Goal: Task Accomplishment & Management: Manage account settings

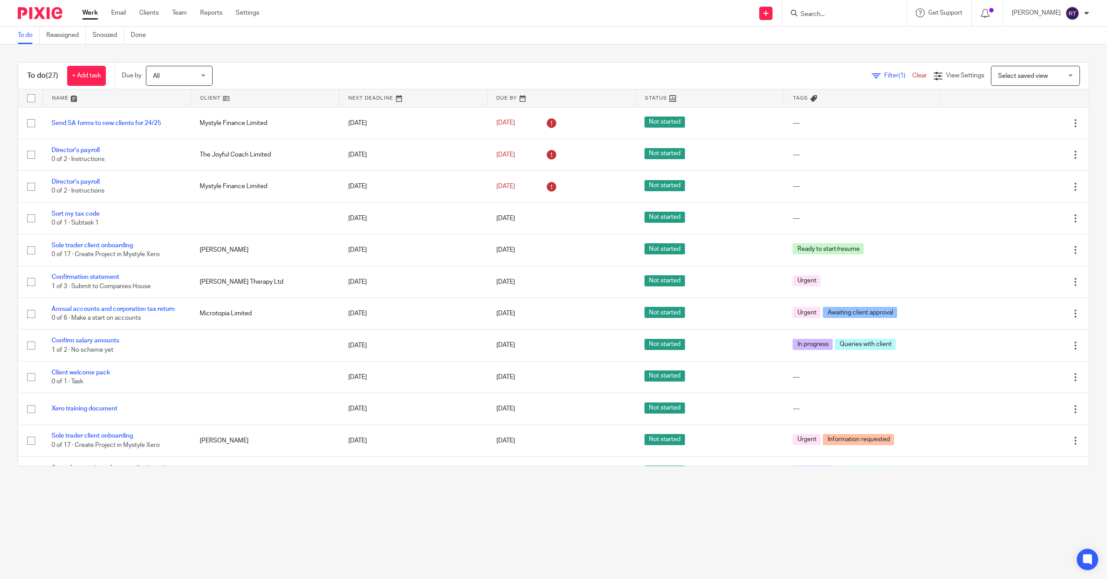
scroll to position [505, 0]
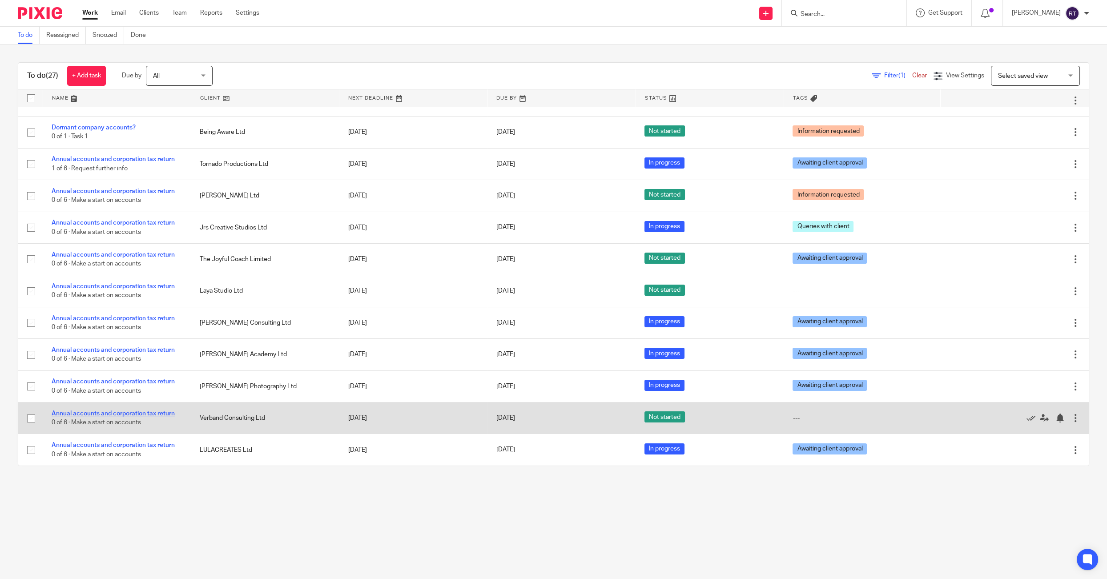
click at [101, 415] on link "Annual accounts and corporation tax return" at bounding box center [113, 413] width 123 height 6
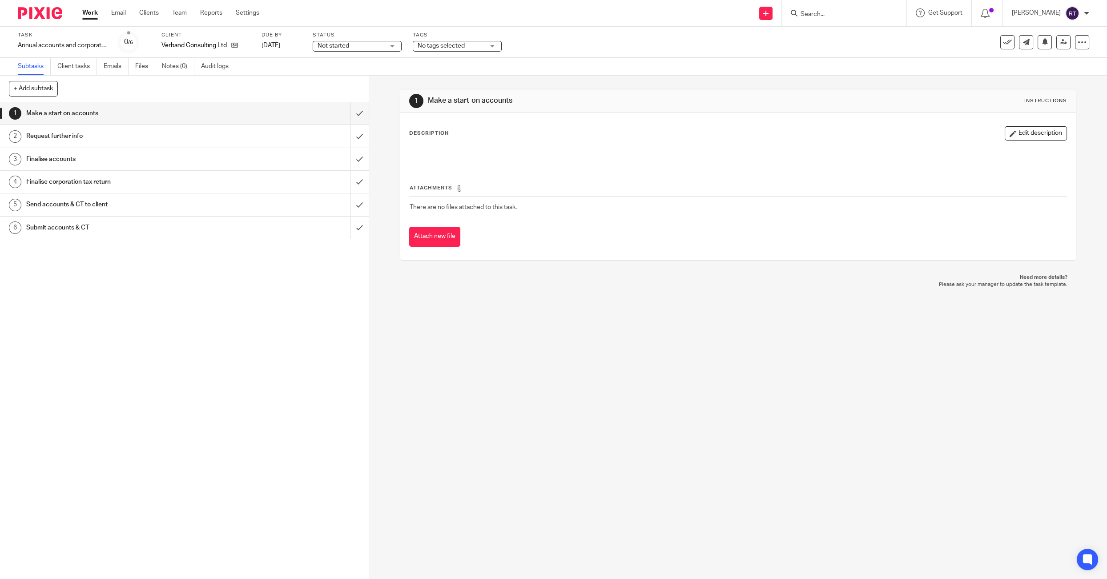
click at [339, 50] on span "Not started" at bounding box center [350, 45] width 67 height 9
click at [339, 78] on span "In progress" at bounding box center [334, 79] width 31 height 6
click at [445, 40] on div "Tags No tags selected Urgent Queries with client In progress Ready to file Prio…" at bounding box center [457, 42] width 89 height 21
click at [445, 50] on span "No tags selected" at bounding box center [450, 45] width 67 height 9
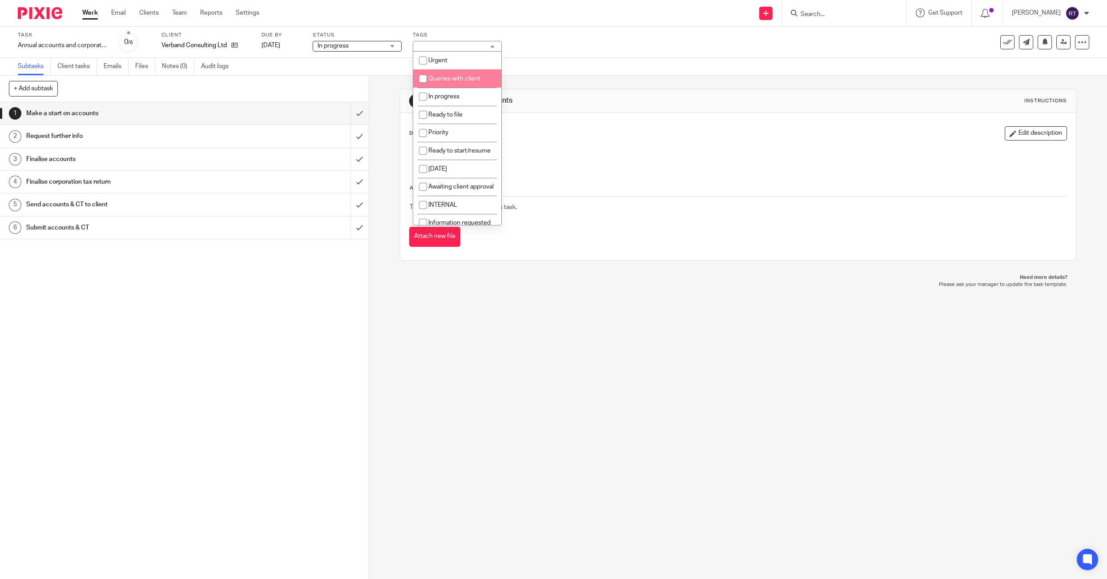
click at [441, 84] on li "Queries with client" at bounding box center [457, 78] width 88 height 18
checkbox input "true"
click at [190, 74] on link "Notes (0)" at bounding box center [178, 66] width 32 height 17
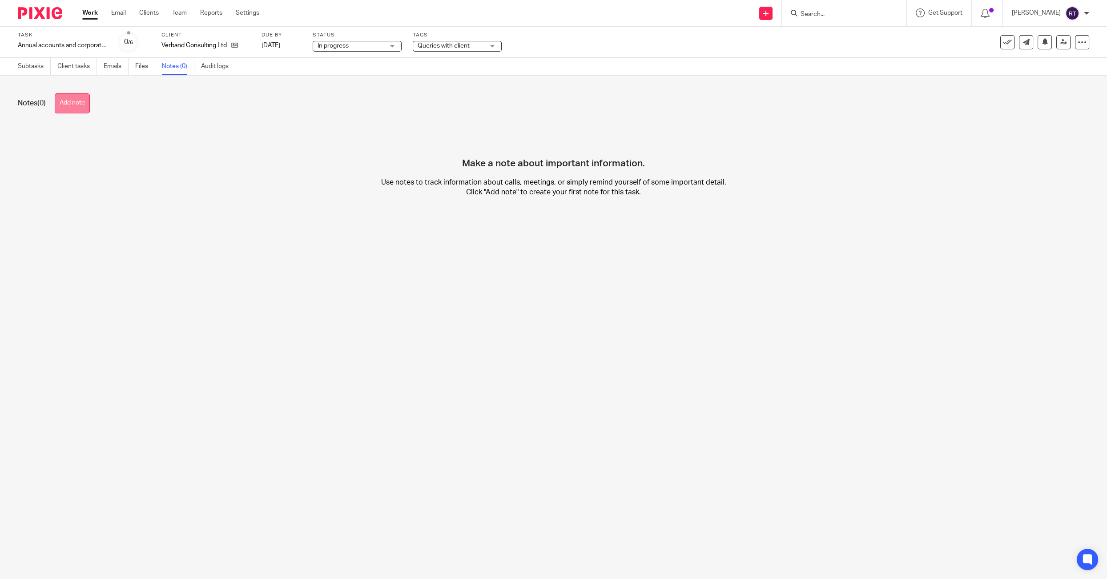
click at [73, 97] on button "Add note" at bounding box center [72, 103] width 35 height 20
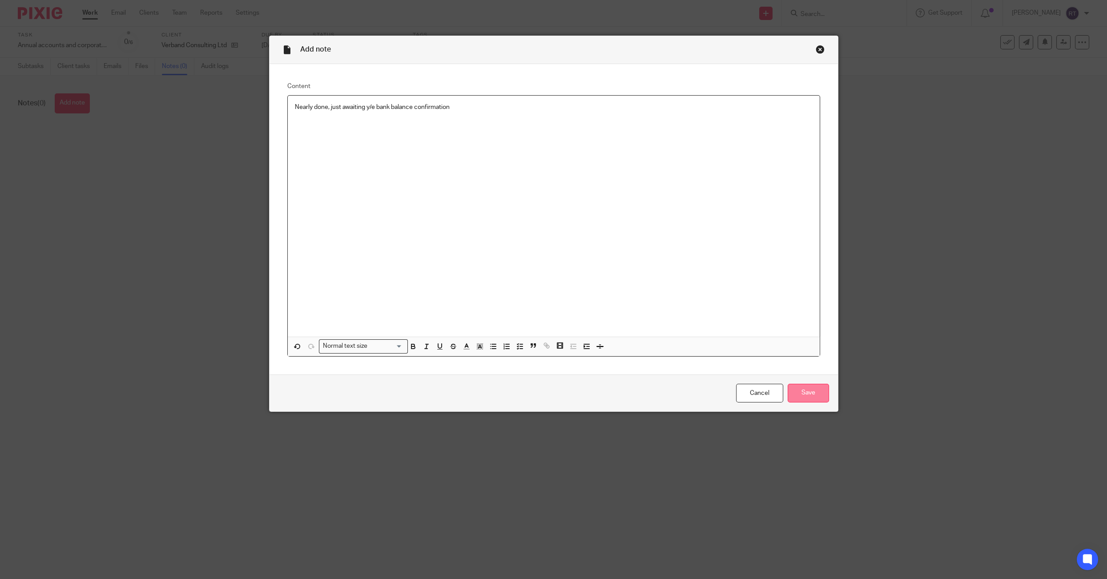
click at [815, 388] on input "Save" at bounding box center [807, 393] width 41 height 19
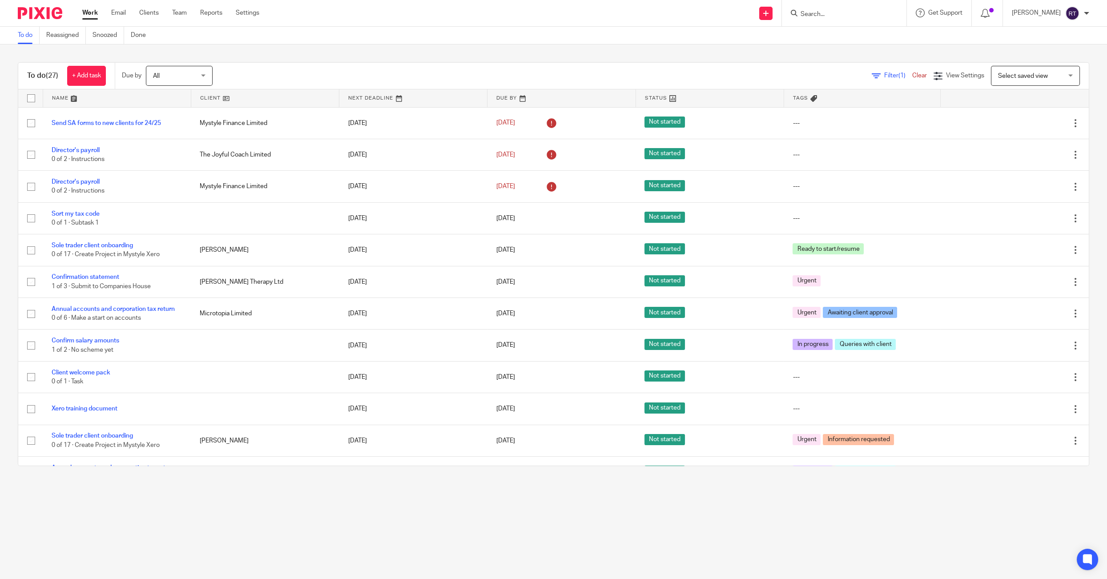
click at [850, 14] on input "Search" at bounding box center [839, 15] width 80 height 8
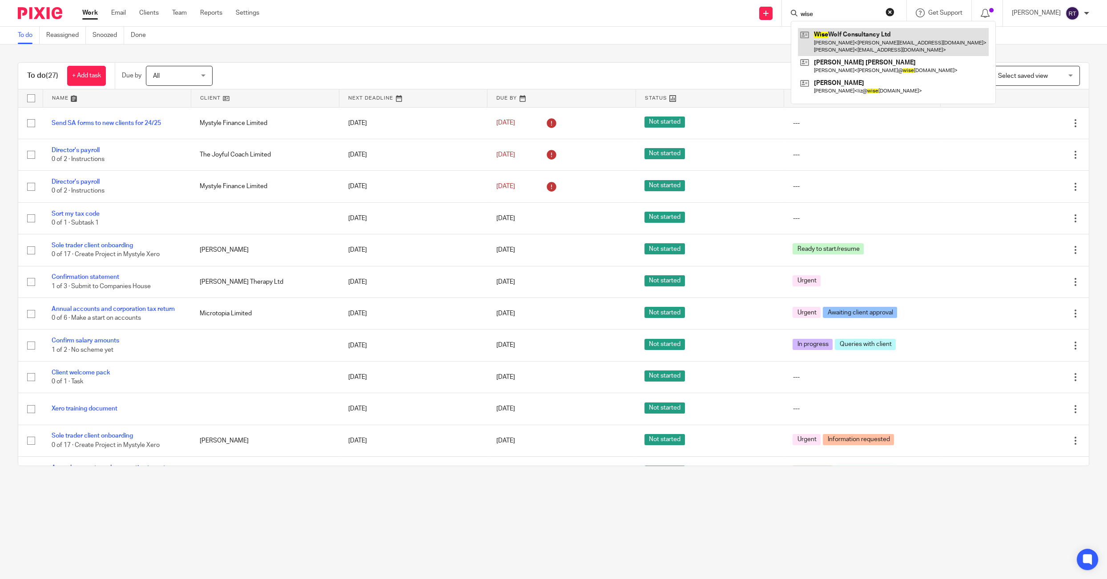
type input "wise"
click at [852, 35] on link at bounding box center [893, 42] width 191 height 28
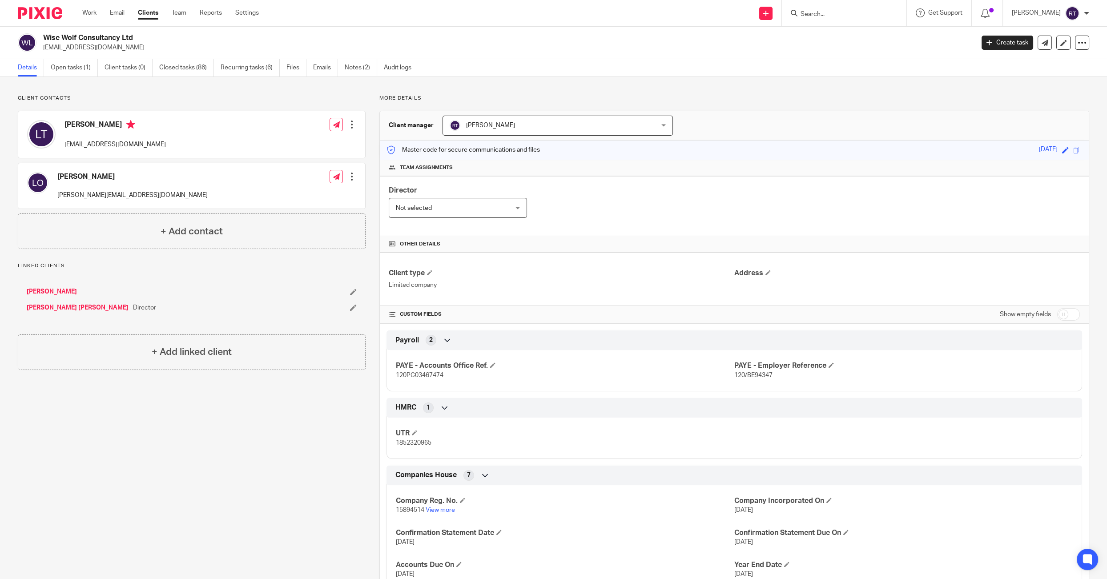
click at [1068, 313] on input "checkbox" at bounding box center [1068, 314] width 23 height 12
checkbox input "true"
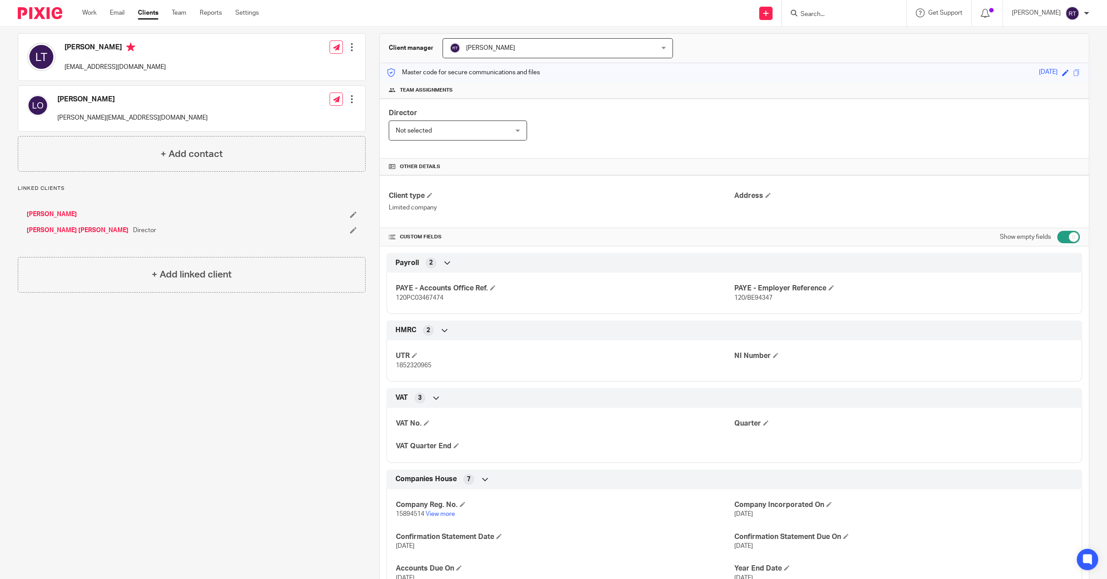
scroll to position [160, 0]
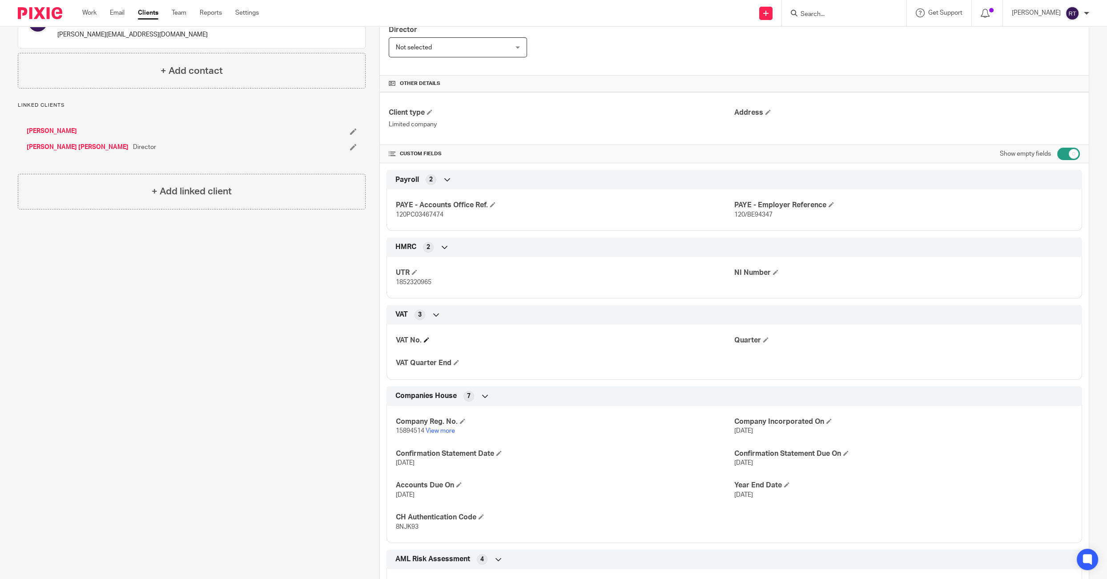
click at [433, 336] on h4 "VAT No." at bounding box center [565, 340] width 338 height 9
click at [426, 337] on span at bounding box center [426, 339] width 5 height 5
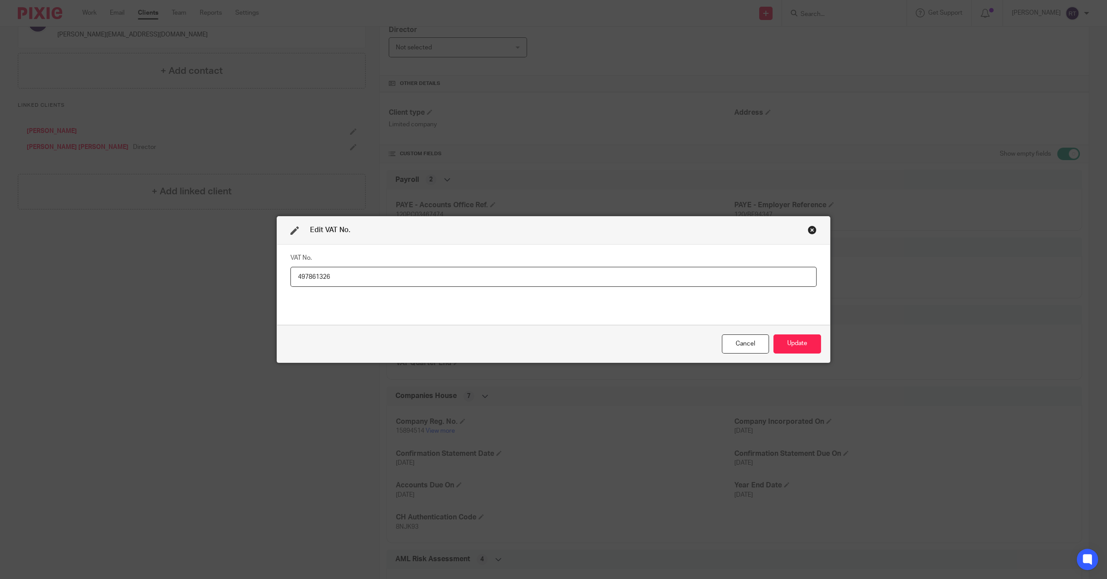
type input "497861326"
click at [803, 351] on button "Update" at bounding box center [797, 343] width 48 height 19
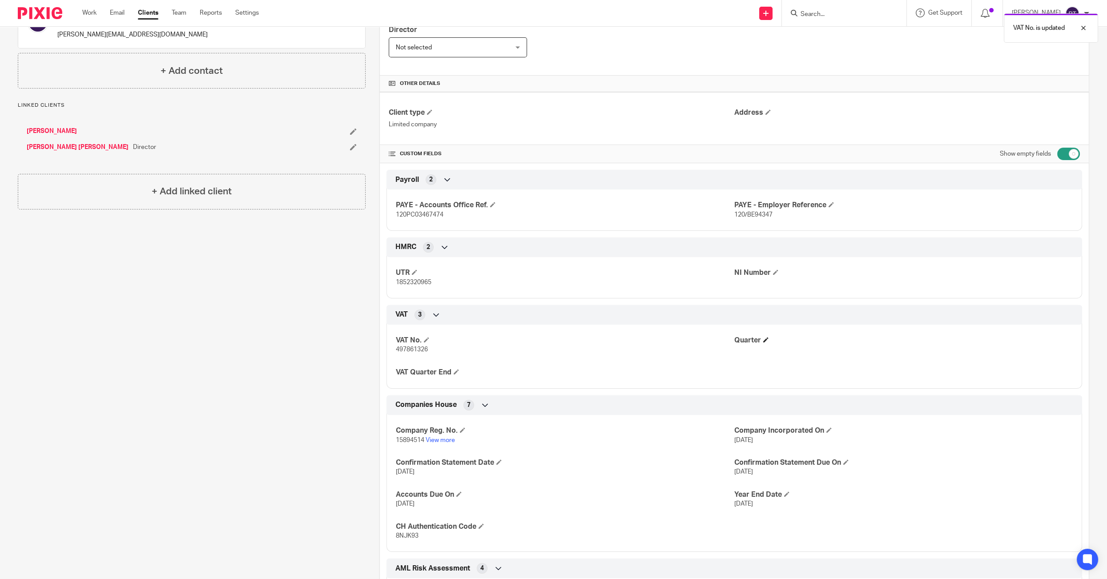
click at [768, 337] on span at bounding box center [765, 339] width 5 height 5
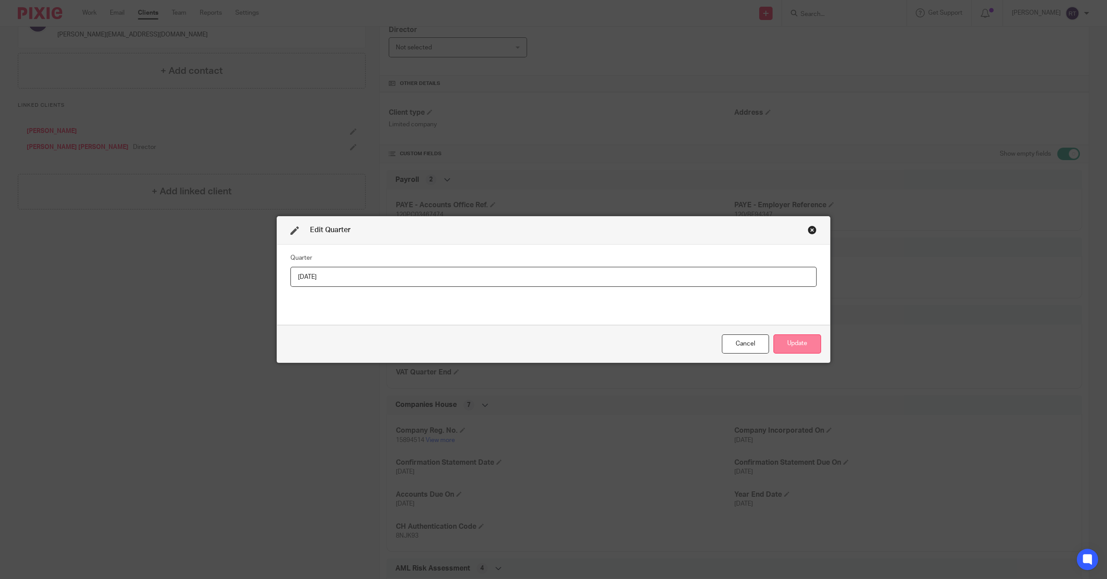
type input "31/08/2025"
click at [789, 343] on button "Update" at bounding box center [797, 343] width 48 height 19
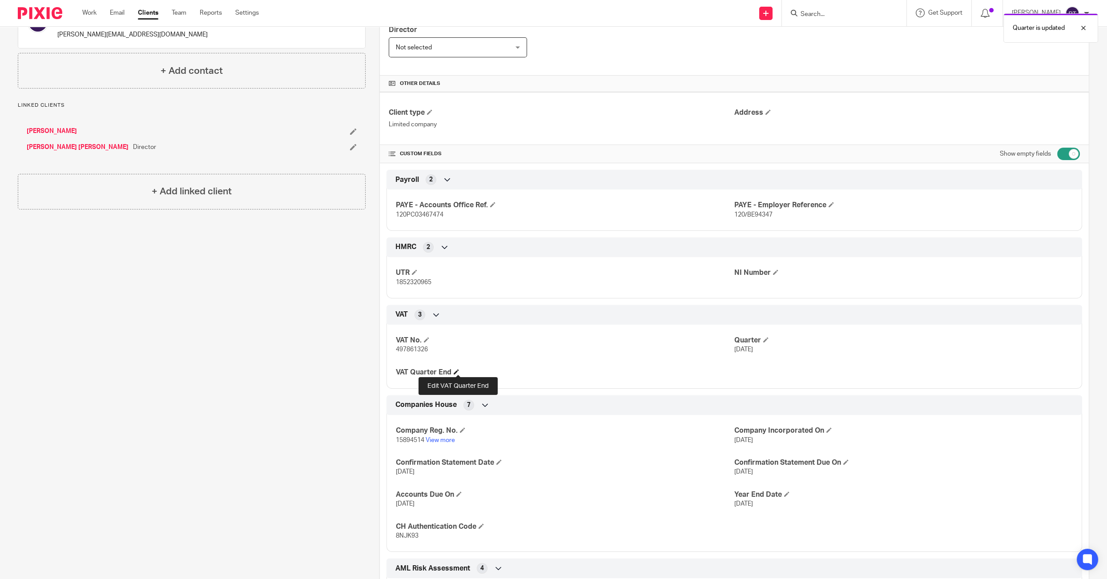
click at [459, 369] on span at bounding box center [455, 371] width 5 height 5
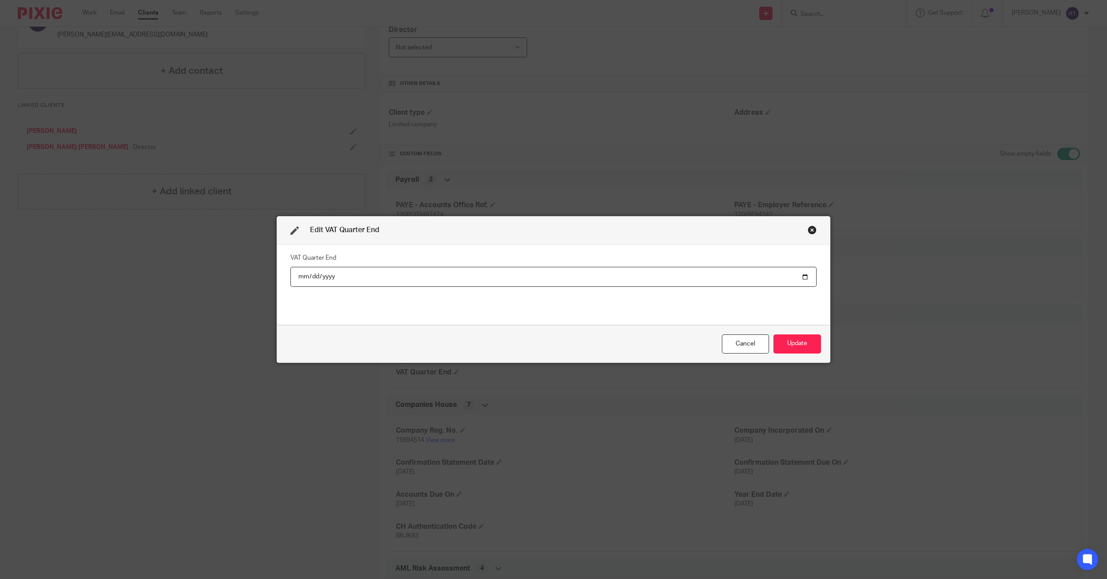
click at [318, 279] on input "date" at bounding box center [553, 277] width 526 height 20
click at [333, 279] on input "date" at bounding box center [553, 277] width 526 height 20
type input "2025-08-31"
click at [789, 345] on button "Update" at bounding box center [797, 343] width 48 height 19
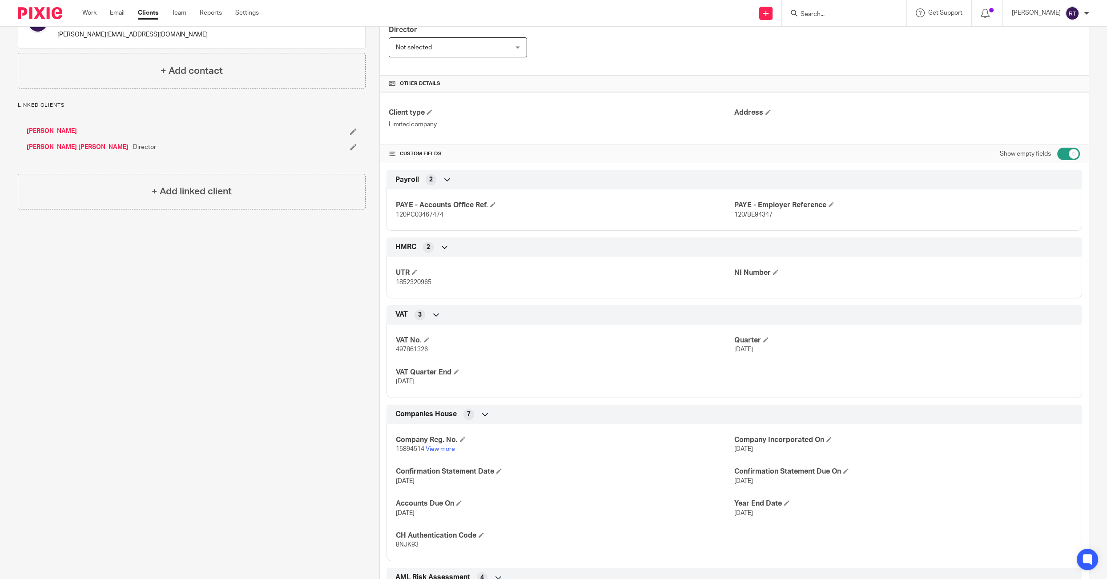
click at [401, 352] on p "497861326" at bounding box center [565, 349] width 338 height 9
copy span "497861326"
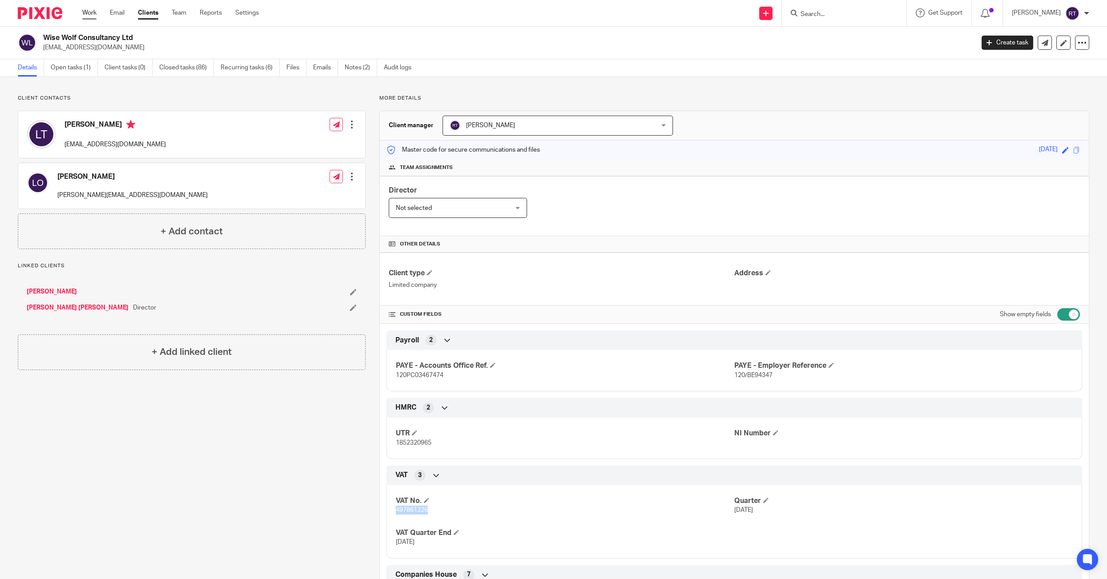
click at [86, 11] on link "Work" at bounding box center [89, 12] width 14 height 9
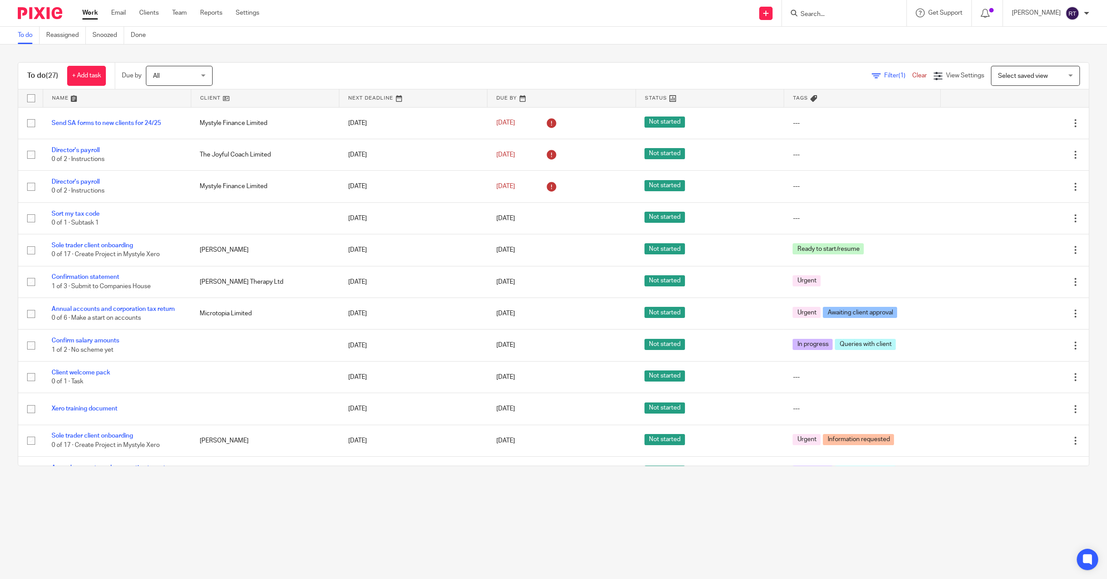
scroll to position [505, 0]
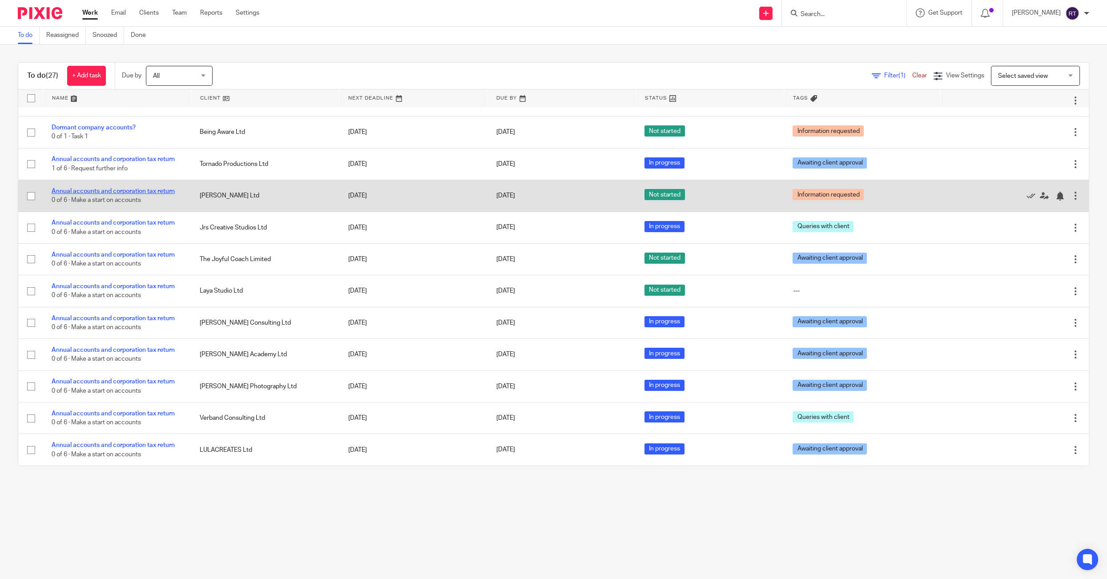
click at [97, 188] on link "Annual accounts and corporation tax return" at bounding box center [113, 191] width 123 height 6
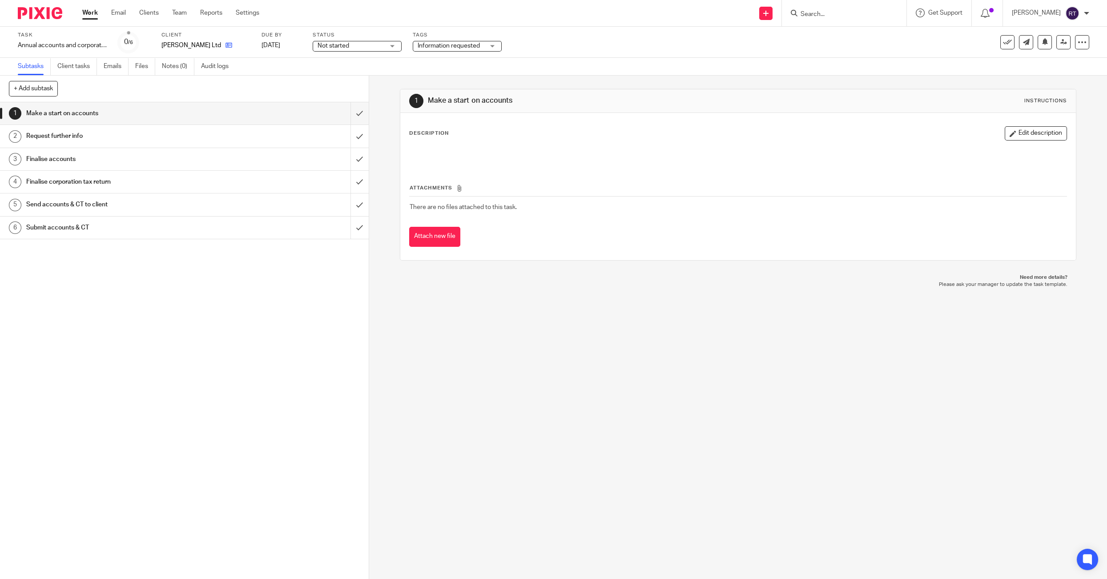
click at [221, 41] on link at bounding box center [226, 45] width 11 height 9
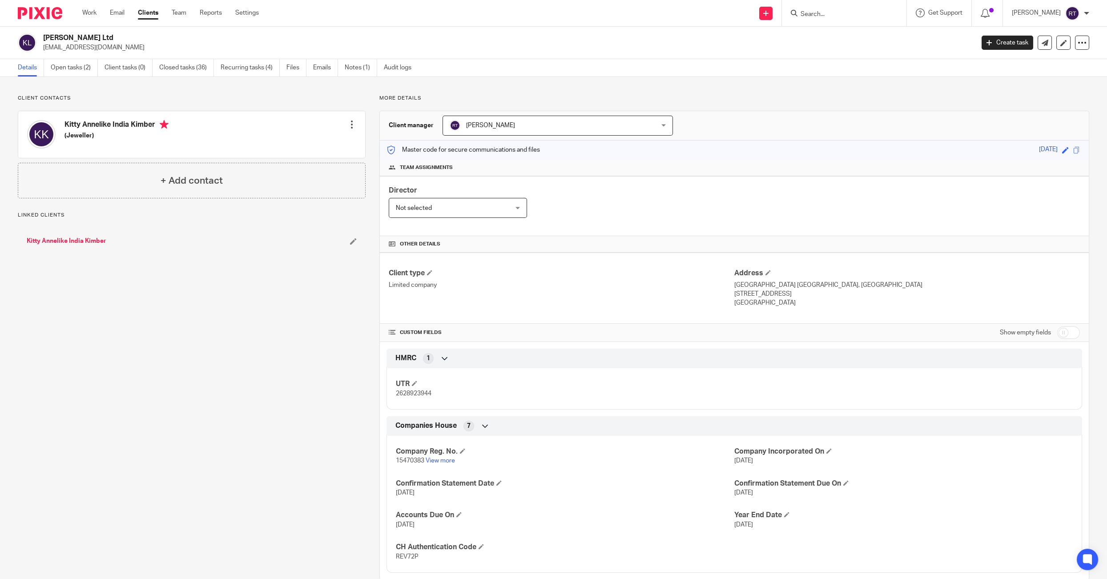
scroll to position [16, 0]
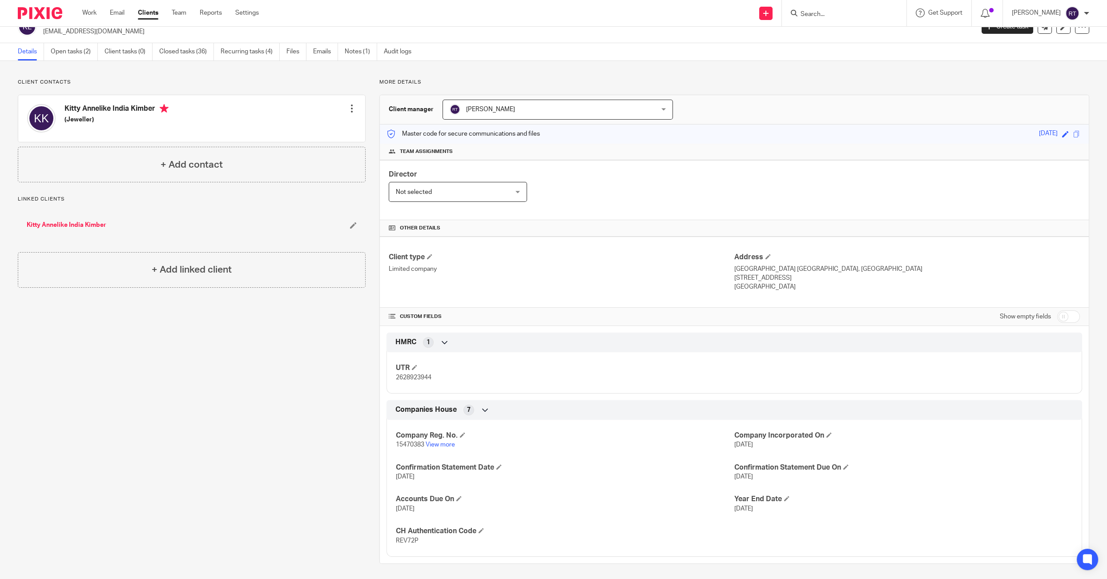
click at [82, 8] on div "Work Email Clients Team Reports Settings Work Email Clients Team Reports Settin…" at bounding box center [172, 13] width 199 height 26
click at [75, 62] on div "Client contacts Kitty Annelike India Kimber (Jeweller) Edit contact Create clie…" at bounding box center [553, 321] width 1107 height 521
click at [68, 48] on link "Open tasks (2)" at bounding box center [74, 51] width 47 height 17
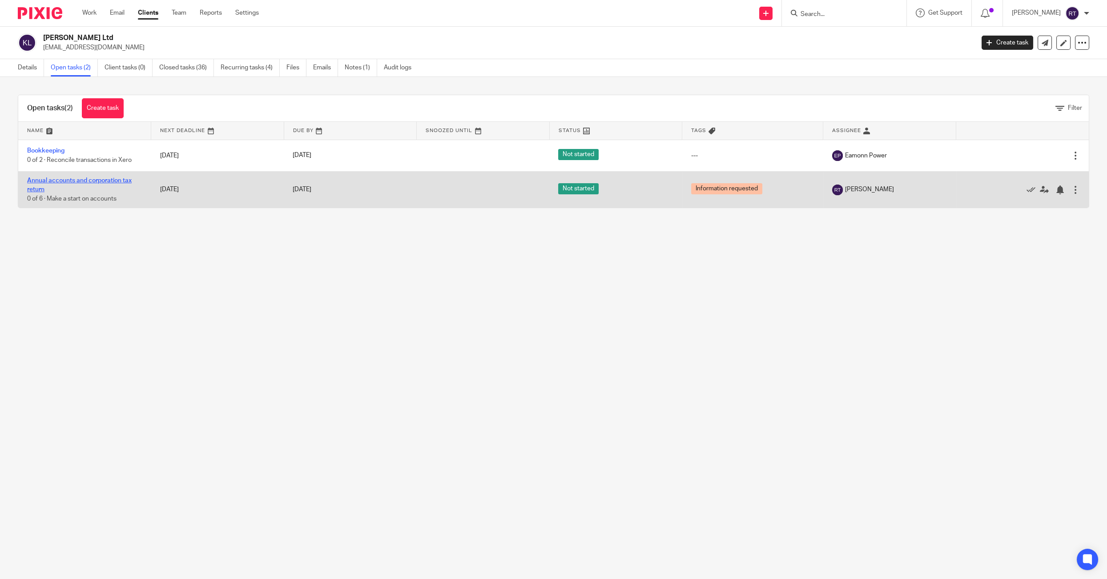
click at [52, 179] on link "Annual accounts and corporation tax return" at bounding box center [79, 184] width 104 height 15
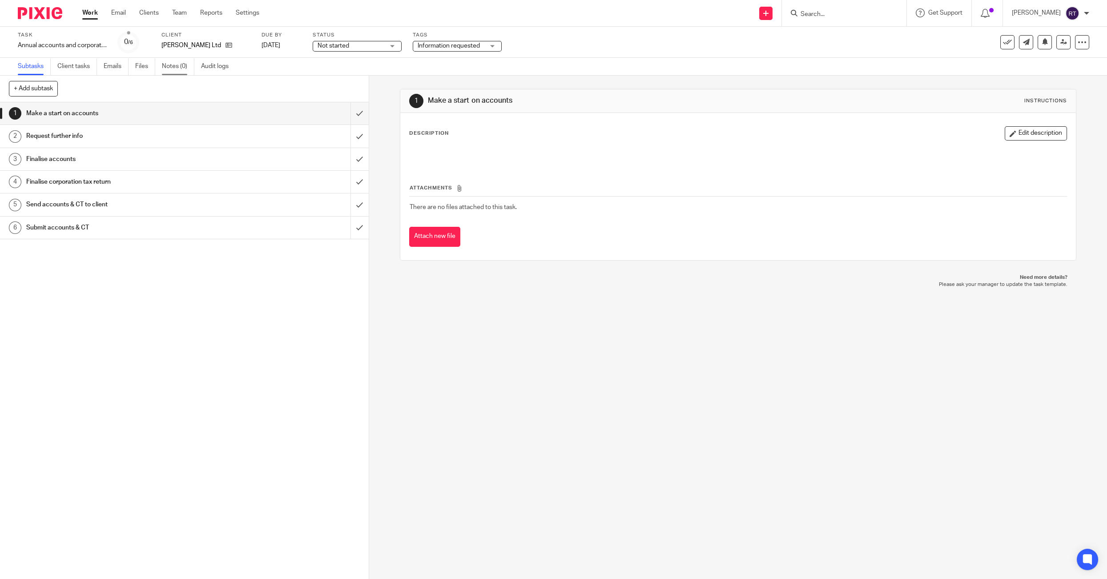
click at [169, 72] on link "Notes (0)" at bounding box center [178, 66] width 32 height 17
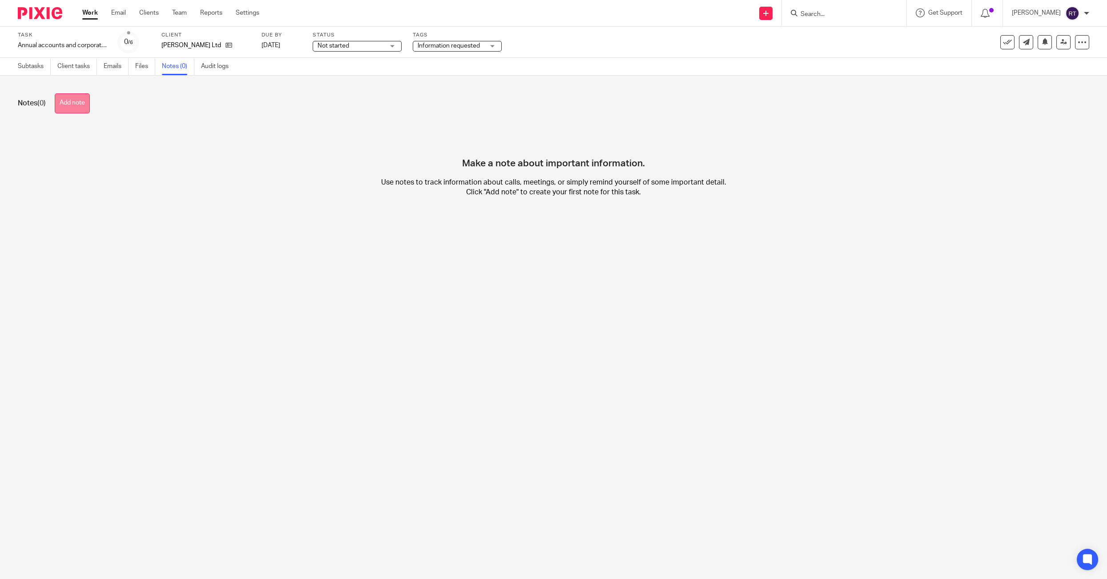
click at [67, 110] on button "Add note" at bounding box center [72, 103] width 35 height 20
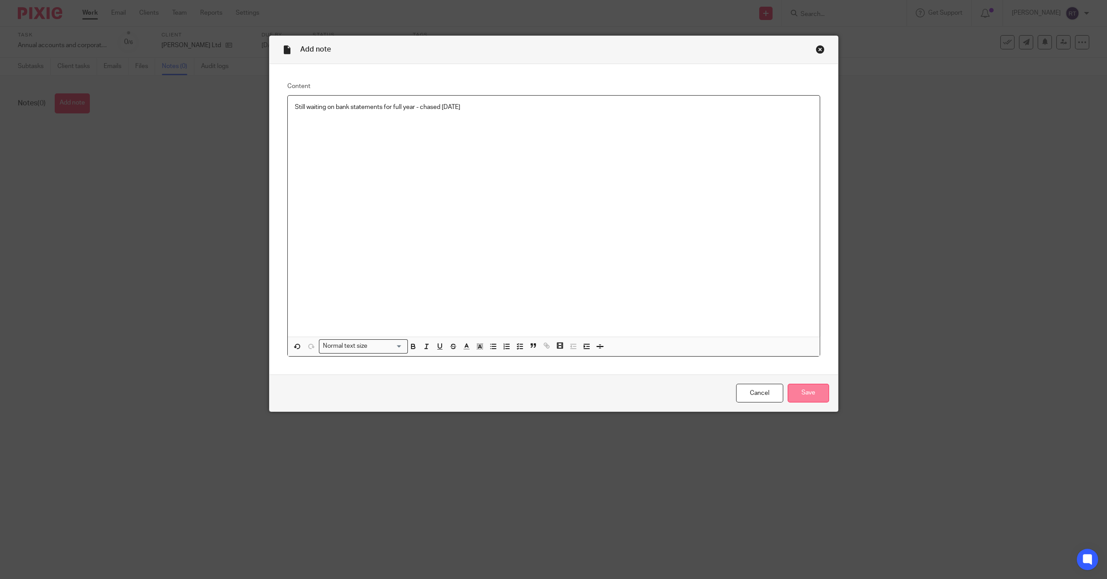
click at [820, 397] on input "Save" at bounding box center [807, 393] width 41 height 19
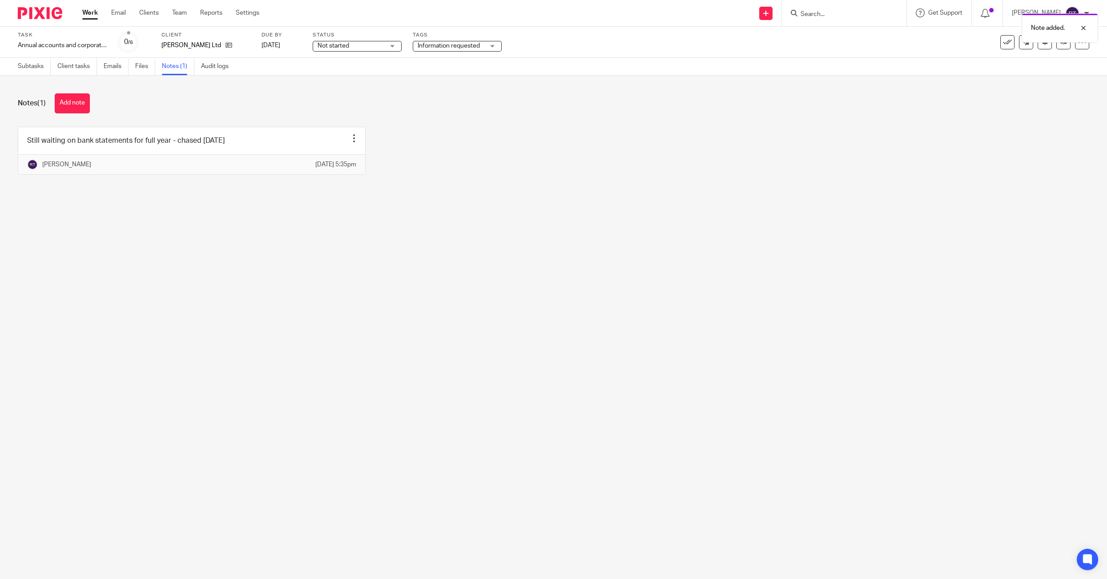
click at [87, 12] on link "Work" at bounding box center [90, 12] width 16 height 9
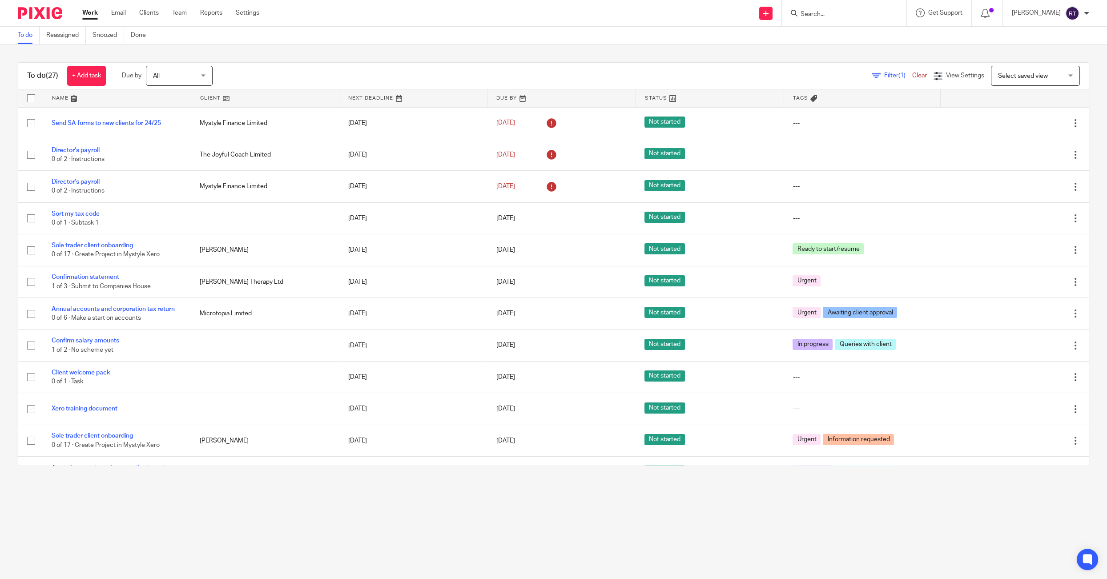
click at [835, 11] on input "Search" at bounding box center [839, 15] width 80 height 8
type input "rubie"
click at [833, 42] on div "Rubie Turner" at bounding box center [856, 35] width 133 height 28
click at [832, 38] on link at bounding box center [857, 34] width 119 height 13
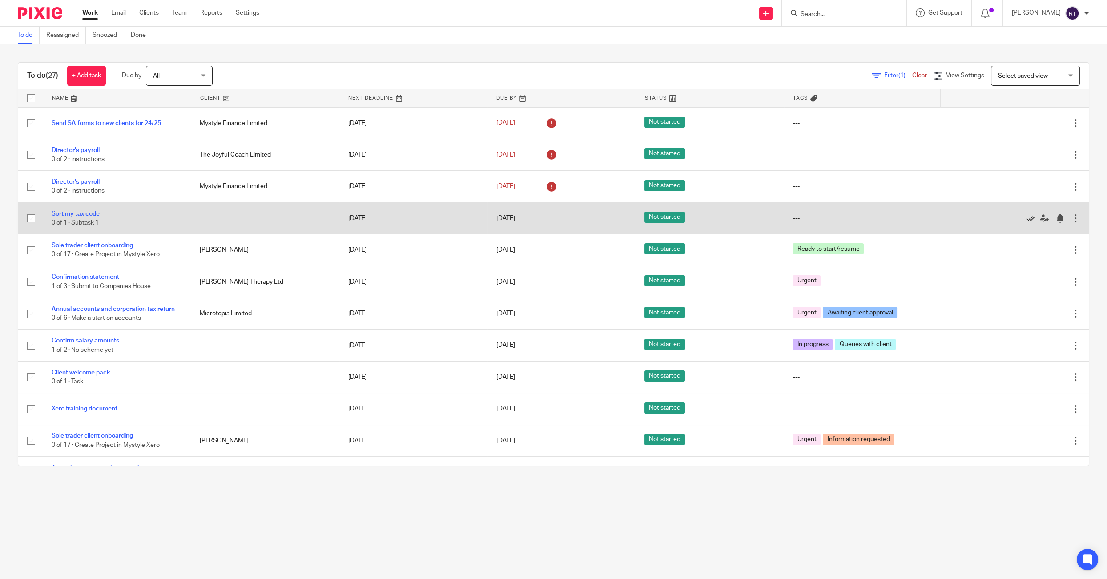
click at [1029, 219] on icon at bounding box center [1030, 218] width 9 height 9
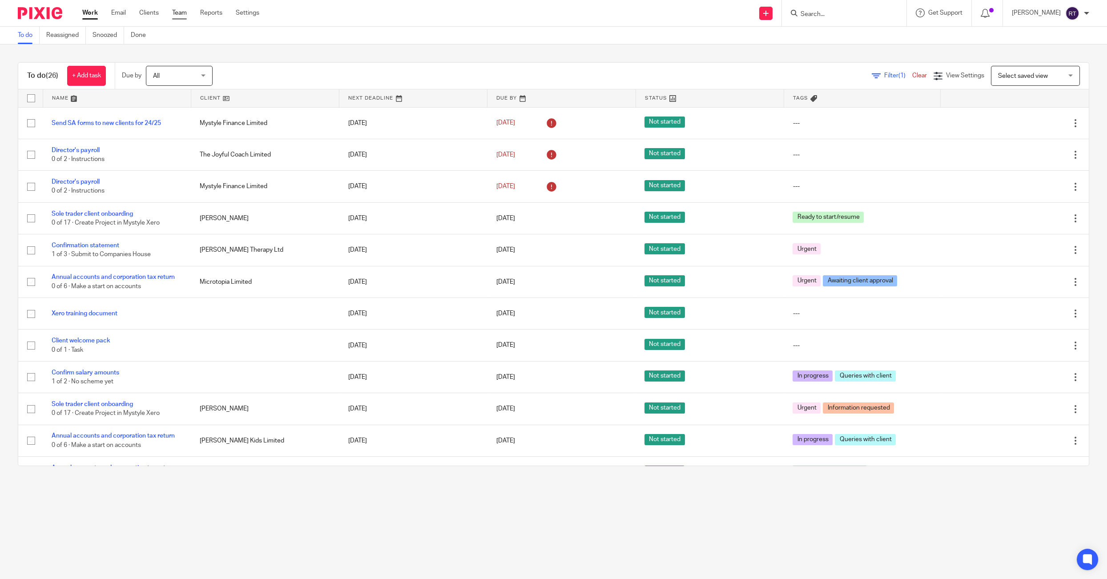
click at [182, 16] on link "Team" at bounding box center [179, 12] width 15 height 9
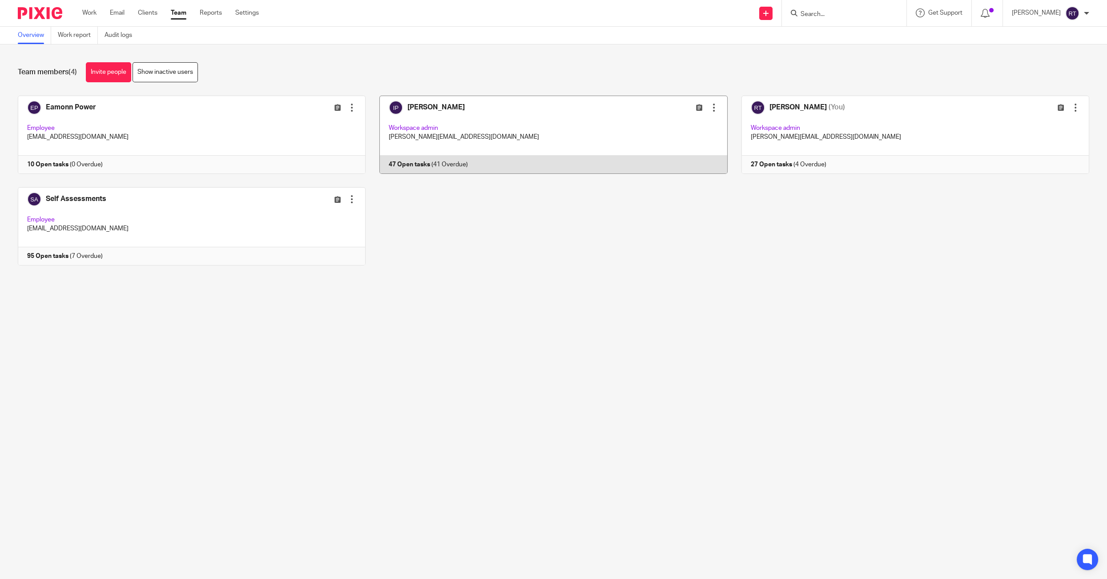
click at [441, 134] on link at bounding box center [545, 135] width 361 height 78
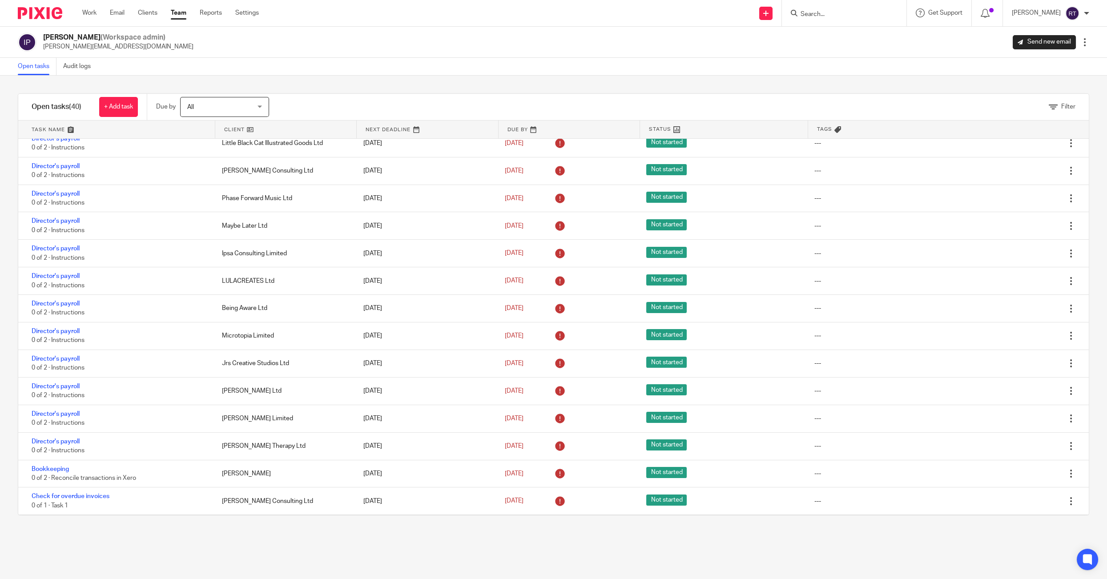
scroll to position [734, 0]
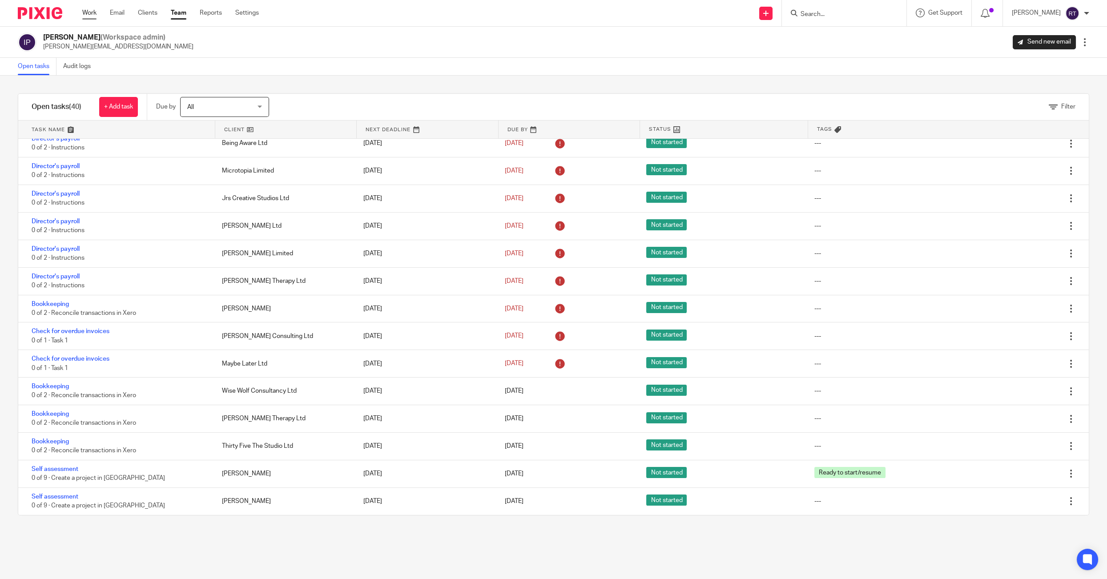
click at [90, 15] on link "Work" at bounding box center [89, 12] width 14 height 9
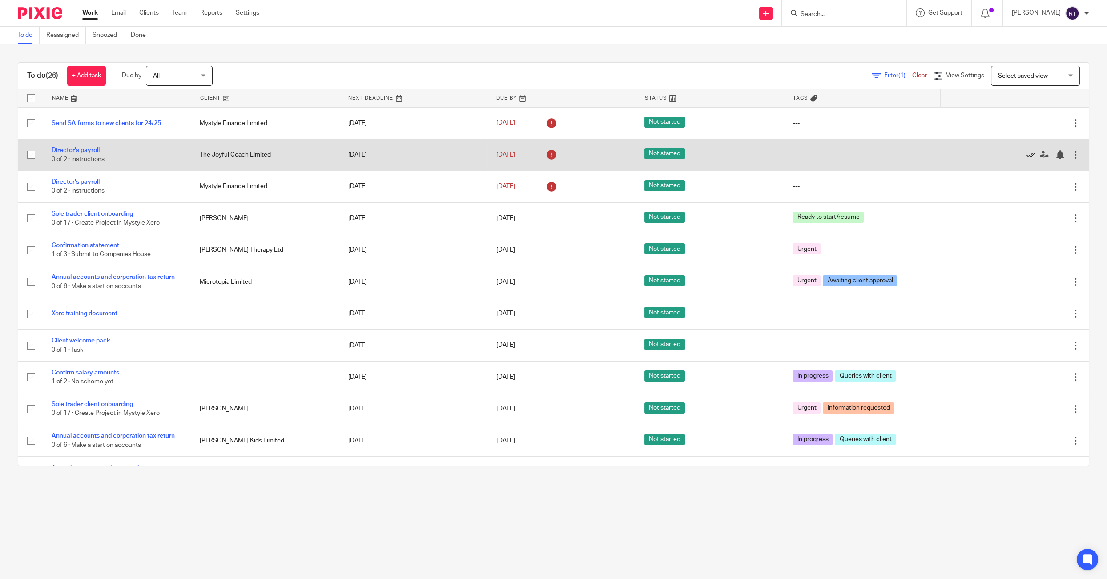
click at [1028, 156] on icon at bounding box center [1030, 154] width 9 height 9
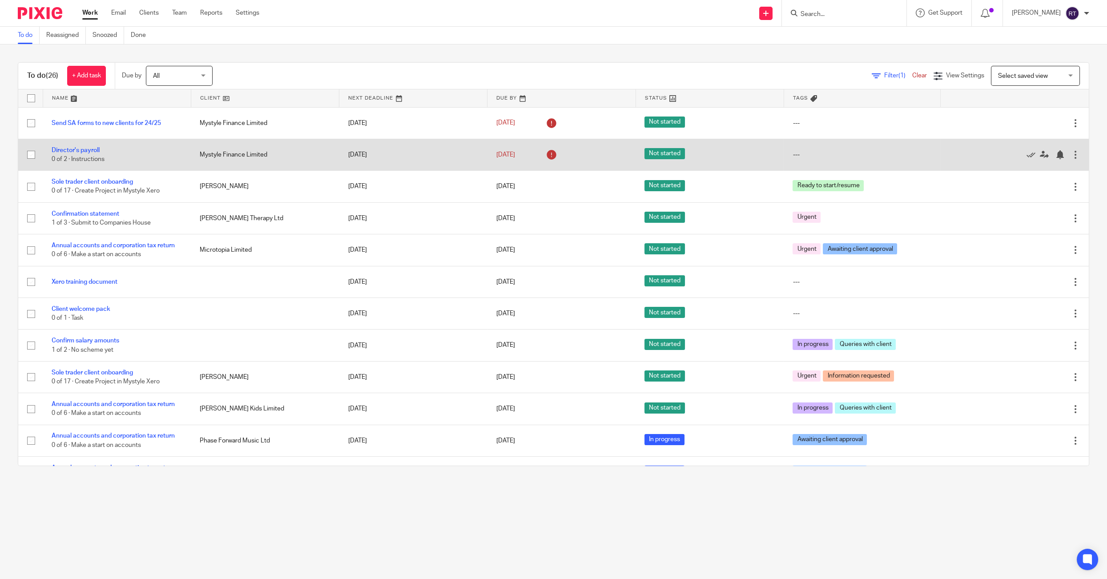
click at [1026, 156] on div at bounding box center [1009, 154] width 121 height 9
click at [1027, 156] on icon at bounding box center [1030, 154] width 9 height 9
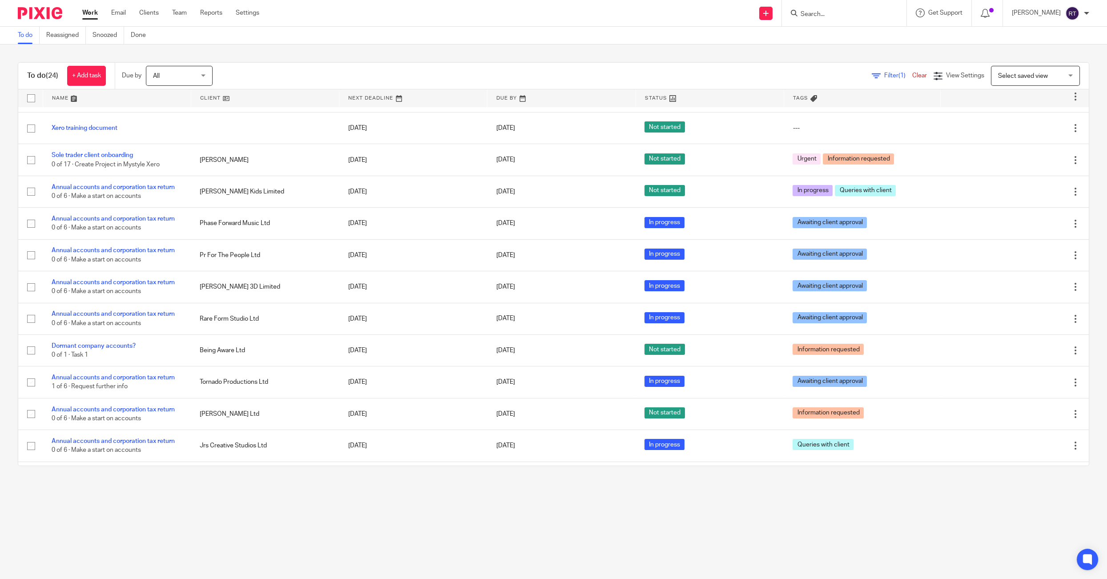
scroll to position [409, 0]
